Goal: Information Seeking & Learning: Learn about a topic

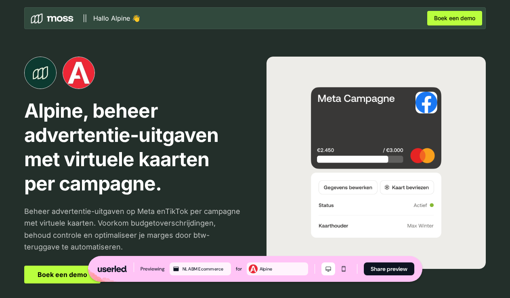
click at [265, 270] on div "Alpine" at bounding box center [283, 268] width 47 height 7
click at [223, 269] on div "NL ABM Ecommerce" at bounding box center [206, 268] width 47 height 7
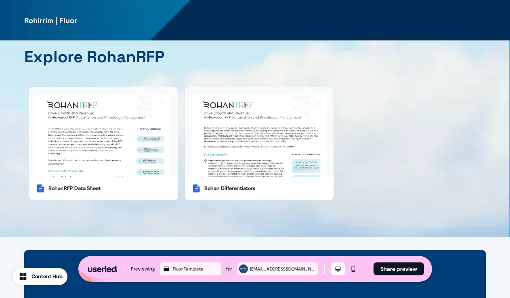
scroll to position [1877, 0]
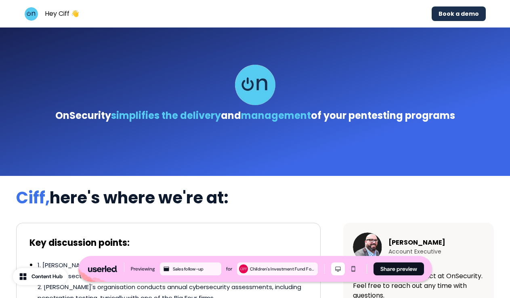
scroll to position [16, 0]
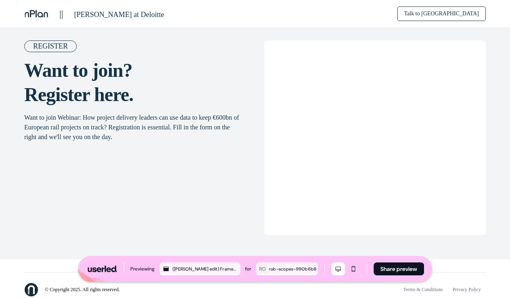
scroll to position [1338, 0]
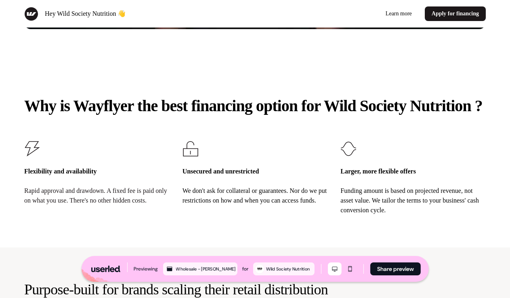
scroll to position [887, 0]
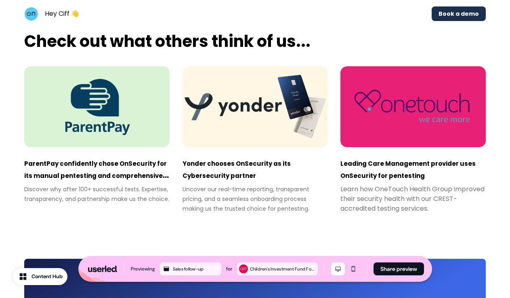
scroll to position [1836, 0]
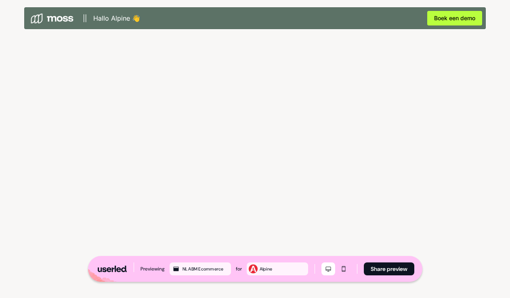
scroll to position [1644, 0]
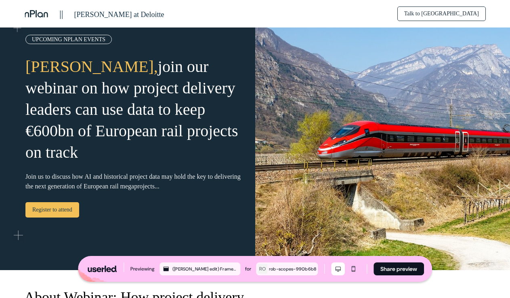
scroll to position [40, 0]
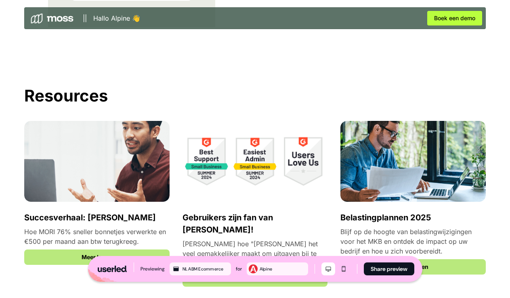
scroll to position [1175, 0]
